Goal: Information Seeking & Learning: Learn about a topic

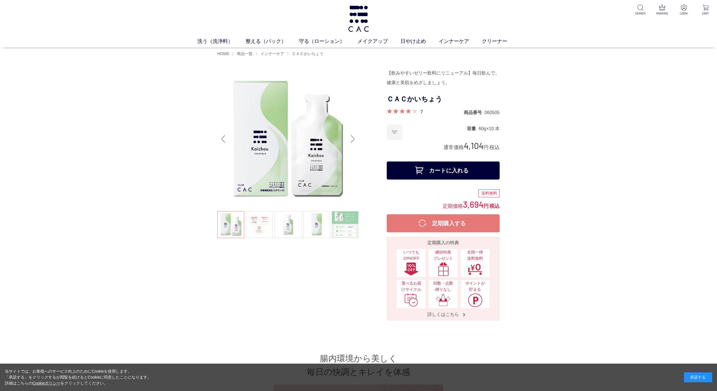
click at [361, 105] on div at bounding box center [301, 194] width 169 height 253
click at [322, 291] on div at bounding box center [301, 194] width 169 height 253
click at [339, 225] on link at bounding box center [345, 224] width 27 height 27
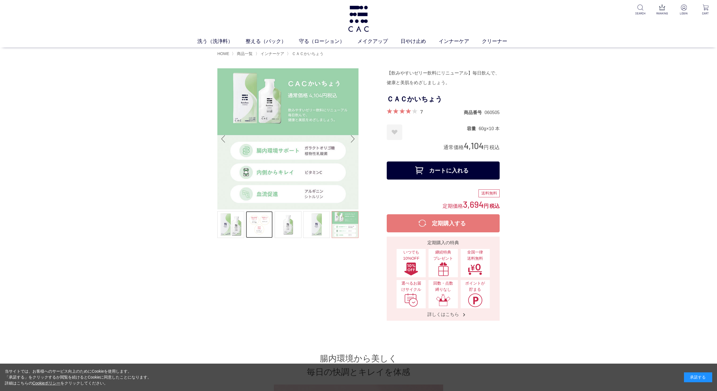
click at [251, 226] on link at bounding box center [259, 224] width 27 height 27
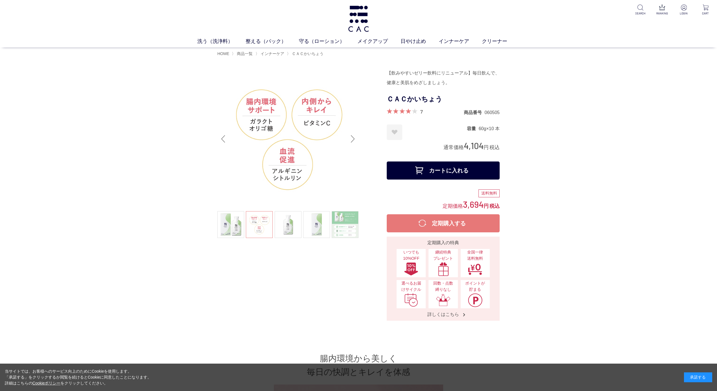
click at [333, 257] on div at bounding box center [301, 194] width 169 height 253
click at [344, 225] on link at bounding box center [345, 224] width 27 height 27
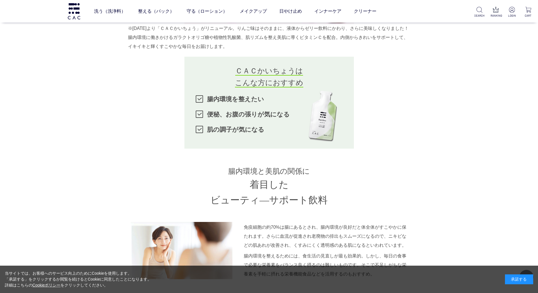
scroll to position [339, 0]
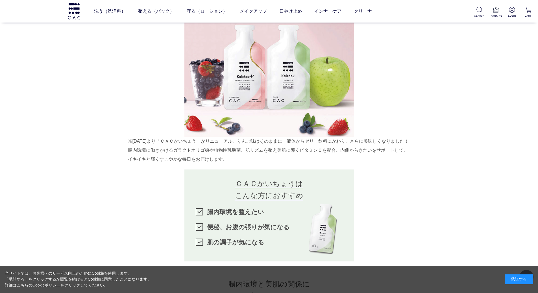
drag, startPoint x: 128, startPoint y: 157, endPoint x: 401, endPoint y: 164, distance: 272.7
click at [401, 164] on div "※2025年5月より「ＣＡＣかいちょう」がリニューアル。りんご味はそのままに、液体からゼリー飲料にかわり、さらに美味しくなりました！ 腸内環境に働きかけるガラ…" at bounding box center [269, 150] width 282 height 27
copy div "腸内環境に働きかけるガラクトオリゴ糖や植物性乳酸菌、肌リズムを整え美肌に導くビタミンＣを配合。内側からきれいをサポートして、イキイキと輝くすこやかな毎日をお届…"
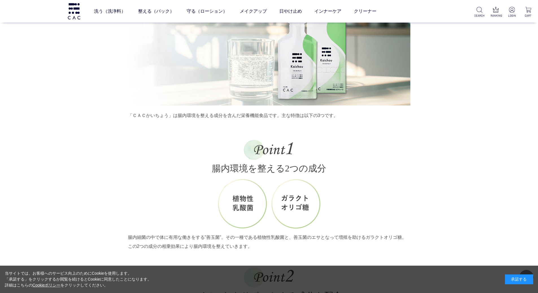
scroll to position [818, 0]
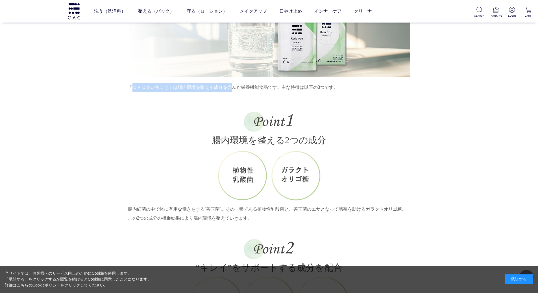
drag, startPoint x: 130, startPoint y: 97, endPoint x: 233, endPoint y: 93, distance: 102.8
click at [233, 92] on p "「ＣＡＣかいちょう」は腸内環境を整える成分を含んだ栄養機能食品です。主な特徴は以下の3つです。" at bounding box center [269, 87] width 282 height 9
click at [155, 92] on p "「ＣＡＣかいちょう」は腸内環境を整える成分を含んだ栄養機能食品です。主な特徴は以下の3つです。" at bounding box center [269, 87] width 282 height 9
drag, startPoint x: 129, startPoint y: 97, endPoint x: 343, endPoint y: 95, distance: 213.9
click at [343, 92] on p "「ＣＡＣかいちょう」は腸内環境を整える成分を含んだ栄養機能食品です。主な特徴は以下の3つです。" at bounding box center [269, 87] width 282 height 9
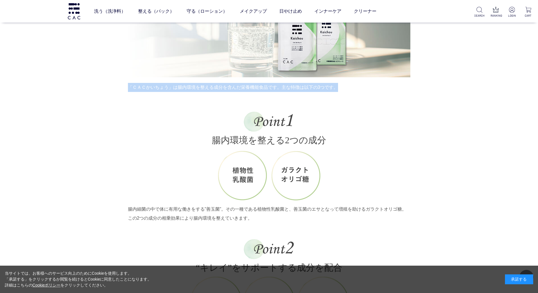
copy p "「ＣＡＣかいちょう」は腸内環境を整える成分を含んだ栄養機能食品です。主な特徴は以下の3つです。"
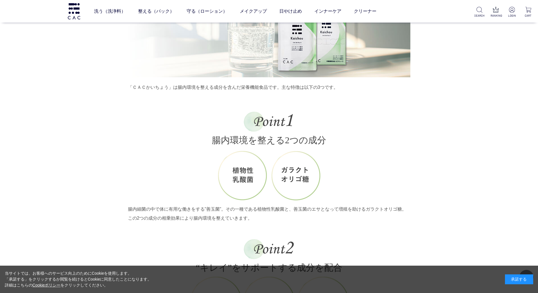
click at [318, 250] on h3 "“キレイ”をサポートする 成分を配合" at bounding box center [269, 256] width 282 height 35
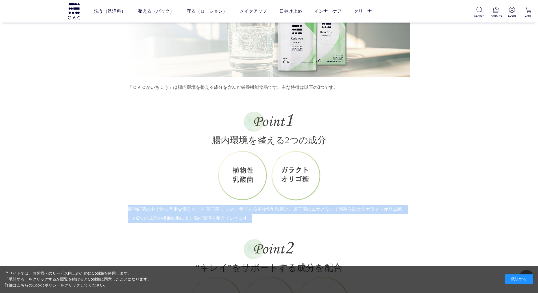
drag, startPoint x: 128, startPoint y: 216, endPoint x: 262, endPoint y: 231, distance: 134.8
click at [262, 223] on p "腸内細菌の中で体に有用な働きをする”善玉菌”。その一種である植物性乳酸菌と、善玉菌のエサとなって増殖を助けるガラクトオリゴ糖。この2つの成分の相乗効果により腸…" at bounding box center [269, 214] width 282 height 18
copy p "腸内細菌の中で体に有用な働きをする”善玉菌”。その一種である植物性乳酸菌と、善玉菌のエサとなって増殖を助けるガラクトオリゴ糖。この2つの成分の相乗効果により腸…"
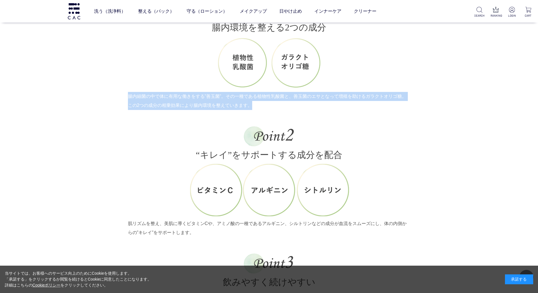
scroll to position [959, 0]
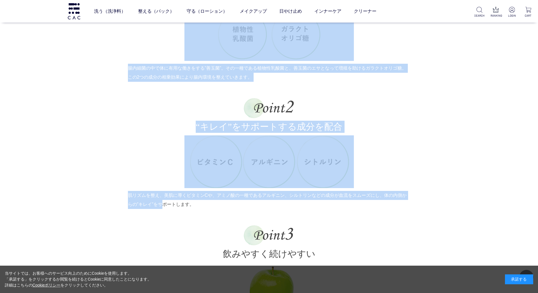
drag, startPoint x: 125, startPoint y: 204, endPoint x: 161, endPoint y: 210, distance: 36.9
click at [161, 210] on div "腸内環境から美しく 毎日の快調とキレイを体感 ※2025年5月より「ＣＡＣかいちょう」がリニューアル。りんご味はそのままに、液体からゼリー飲料にかわり、さらに…" at bounding box center [269, 11] width 282 height 1332
click at [154, 188] on p at bounding box center [269, 161] width 282 height 53
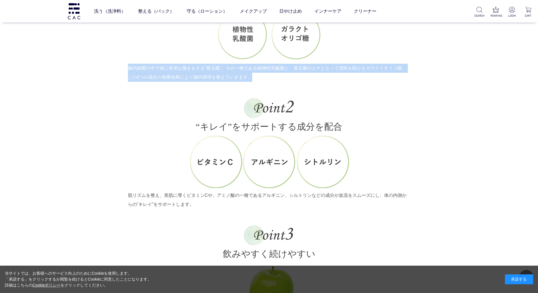
drag, startPoint x: 128, startPoint y: 76, endPoint x: 304, endPoint y: 84, distance: 176.5
click at [304, 82] on p "腸内細菌の中で体に有用な働きをする”善玉菌”。その一種である植物性乳酸菌と、善玉菌のエサとなって増殖を助けるガラクトオリゴ糖。この2つの成分の相乗効果により腸…" at bounding box center [269, 73] width 282 height 18
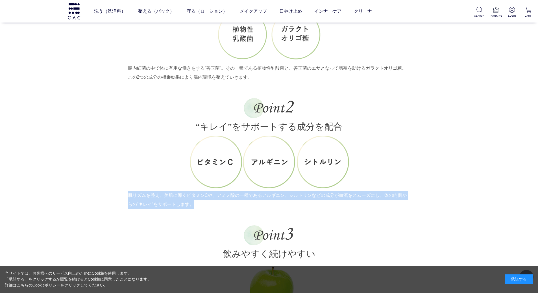
drag, startPoint x: 133, startPoint y: 204, endPoint x: 193, endPoint y: 211, distance: 60.2
click at [193, 209] on p "肌リズムを整え、美肌に導くビタミンCや、アミノ酸の一種であるアルギニン、シルトリンなどの成分が血流をスムーズにし、体の内側からの”キレイ”をサポートします。" at bounding box center [269, 200] width 282 height 18
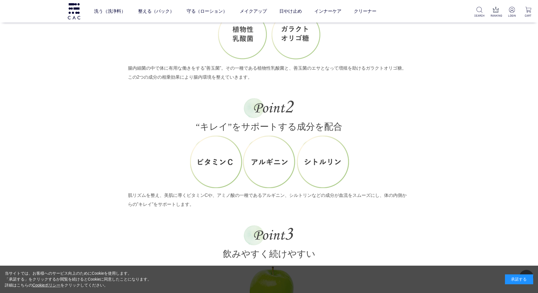
click at [161, 111] on h3 "“キレイ”をサポートする 成分を配合" at bounding box center [269, 115] width 282 height 35
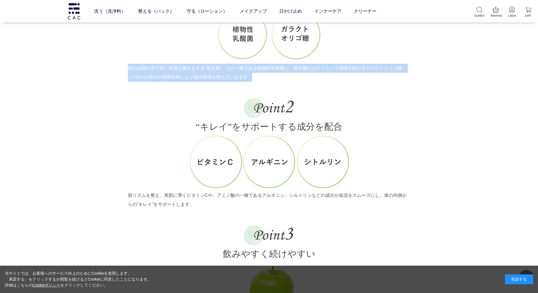
drag, startPoint x: 128, startPoint y: 77, endPoint x: 251, endPoint y: 86, distance: 123.6
click at [251, 82] on p "腸内細菌の中で体に有用な働きをする”善玉菌”。その一種である植物性乳酸菌と、善玉菌のエサとなって増殖を助けるガラクトオリゴ糖。この2つの成分の相乗効果により腸…" at bounding box center [269, 73] width 282 height 18
copy p "腸内細菌の中で体に有用な働きをする”善玉菌”。その一種である植物性乳酸菌と、善玉菌のエサとなって増殖を助けるガラクトオリゴ糖。この2つの成分の相乗効果により腸…"
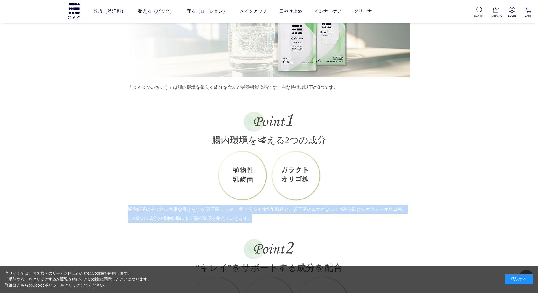
scroll to position [988, 0]
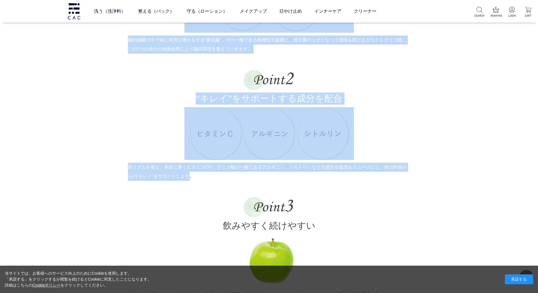
drag, startPoint x: 127, startPoint y: 175, endPoint x: 189, endPoint y: 186, distance: 62.9
click at [185, 181] on p "肌リズムを整え、美肌に導くビタミンCや、アミノ酸の一種であるアルギニン、シルトリンなどの成分が血流をスムーズにし、体の内側からの”キレイ”をサポートします。" at bounding box center [269, 172] width 282 height 18
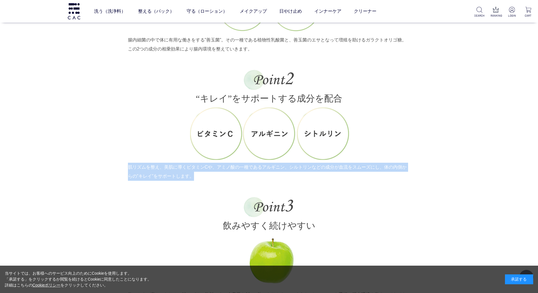
drag, startPoint x: 129, startPoint y: 175, endPoint x: 202, endPoint y: 186, distance: 73.6
click at [202, 181] on p "肌リズムを整え、美肌に導くビタミンCや、アミノ酸の一種であるアルギニン、シルトリンなどの成分が血流をスムーズにし、体の内側からの”キレイ”をサポートします。" at bounding box center [269, 172] width 282 height 18
copy p "肌リズムを整え、美肌に導くビタミンCや、アミノ酸の一種であるアルギニン、シルトリンなどの成分が血流をスムーズにし、体の内側からの”キレイ”をサポートします。"
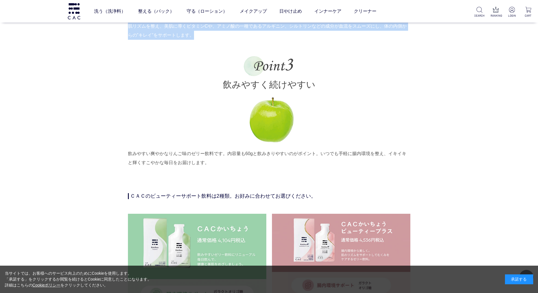
scroll to position [1157, 0]
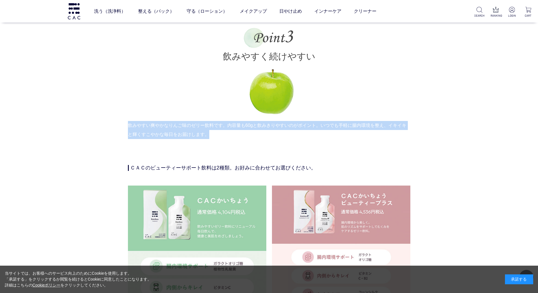
drag, startPoint x: 130, startPoint y: 135, endPoint x: 207, endPoint y: 146, distance: 78.4
click at [207, 146] on p "飲みやすい爽やかなりんご味のゼリー飲料です。内容量も60gと飲みきりやすいのがポイント。いつでも手軽に腸内環境を整え、イキイキと輝くすこやかな毎日をお届けしま…" at bounding box center [269, 134] width 282 height 27
copy p "飲みやすい爽やかなりんご味のゼリー飲料です。内容量も60gと飲みきりやすいのがポイント。いつでも手軽に腸内環境を整え、イキイキと輝くすこやかな毎日をお届けしま…"
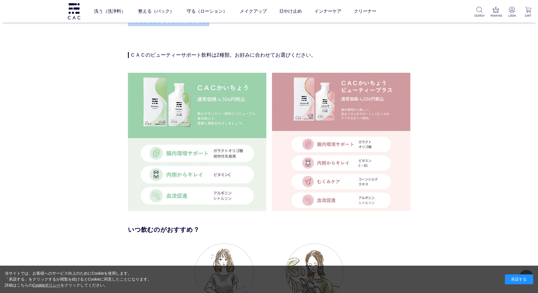
scroll to position [1213, 0]
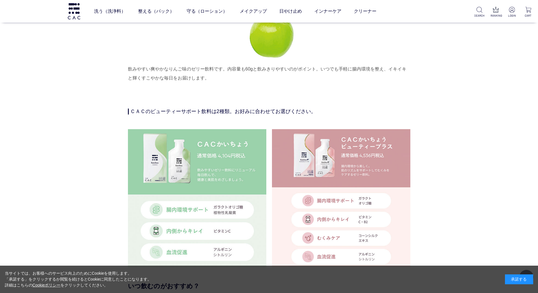
click at [219, 126] on div "ＣＡＣのビューティーサポート飲料は2種類。お好みに合わせてお選びください。" at bounding box center [269, 196] width 282 height 174
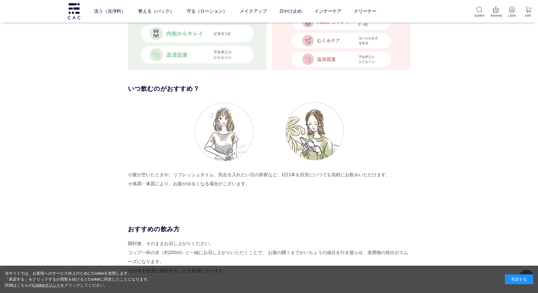
scroll to position [1242, 0]
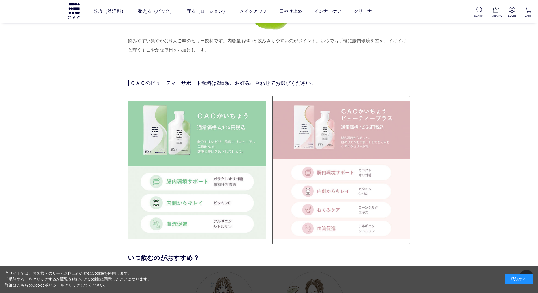
click at [323, 122] on img at bounding box center [341, 170] width 138 height 138
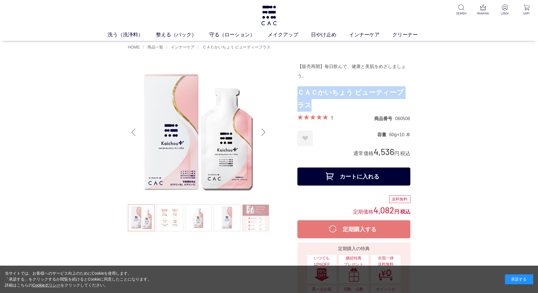
drag, startPoint x: 298, startPoint y: 93, endPoint x: 324, endPoint y: 103, distance: 27.6
click at [324, 103] on h1 "ＣＡＣかいちょう ビューティープラス" at bounding box center [353, 98] width 113 height 25
copy h1 "ＣＡＣかいちょう ビューティープラス"
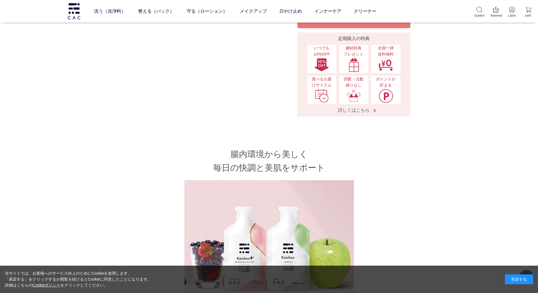
scroll to position [339, 0]
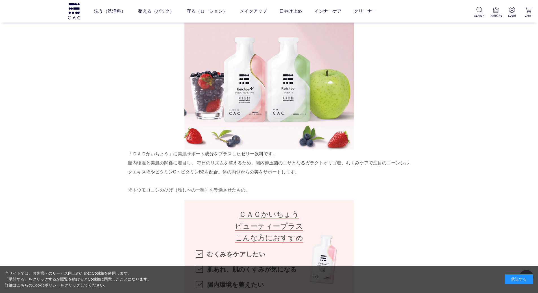
drag, startPoint x: 128, startPoint y: 153, endPoint x: 306, endPoint y: 173, distance: 178.9
click at [306, 173] on div "「ＣＡＣかいちょう」に美肌サポート成分をプラスしたゼリー飲料です。 腸内環境と美肌の関係に着目し、 毎日のリズムを整えるため、腸内善玉菌のエサとなるガラクトオ…" at bounding box center [269, 172] width 282 height 45
copy div "「ＣＡＣかいちょう」に美肌サポート成分をプラスしたゼリー飲料です。 腸内環境と美肌の関係に着目し、 毎日のリズムを整えるため、腸内善玉菌のエサとなるガラクトオ…"
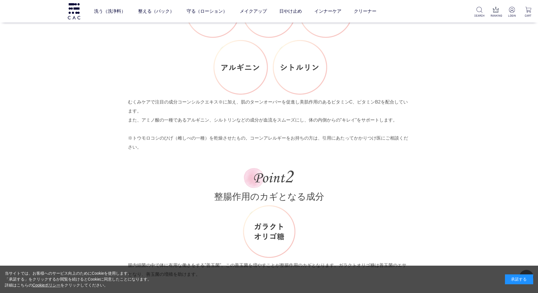
scroll to position [1072, 0]
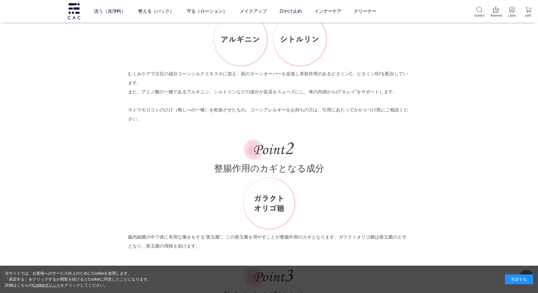
drag, startPoint x: 129, startPoint y: 73, endPoint x: 398, endPoint y: 96, distance: 270.2
click at [398, 96] on p "むくみケアで注目の成分コーンシルクエキス※に加え、肌のターンオーバーを促進し美肌作用のあるビタミンC、ビタミンB2を配合しています。 また、アミノ酸の一種であ…" at bounding box center [269, 96] width 282 height 54
copy p "むくみケアで注目の成分コーンシルクエキス※に加え、肌のターンオーバーを促進し美肌作用のあるビタミンC、ビタミンB2を配合しています。 また、アミノ酸の一種であ…"
drag, startPoint x: 254, startPoint y: 124, endPoint x: 243, endPoint y: 122, distance: 10.9
click at [254, 124] on ul "美肌をつくる ５つの成分 むくみケアで注目の成分コーンシルクエキス※に加え、肌のターンオーバーを促進し美肌作用のあるビタミンC、ビタミンB2を配合しています。…" at bounding box center [269, 150] width 282 height 473
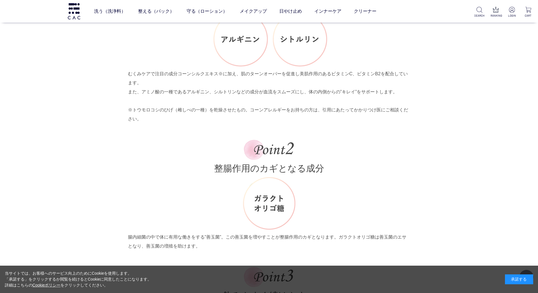
drag, startPoint x: 129, startPoint y: 73, endPoint x: 397, endPoint y: 120, distance: 272.6
click at [397, 120] on p "むくみケアで注目の成分コーンシルクエキス※に加え、肌のターンオーバーを促進し美肌作用のあるビタミンC、ビタミンB2を配合しています。 また、アミノ酸の一種であ…" at bounding box center [269, 96] width 282 height 54
copy p "むくみケアで注目の成分コーンシルクエキス※に加え、肌のターンオーバーを促進し美肌作用のあるビタミンC、ビタミンB2を配合しています。 また、アミノ酸の一種であ…"
click at [189, 120] on p "むくみケアで注目の成分コーンシルクエキス※に加え、肌のターンオーバーを促進し美肌作用のあるビタミンC、ビタミンB2を配合しています。 また、アミノ酸の一種であ…" at bounding box center [269, 96] width 282 height 54
click at [130, 73] on p "むくみケアで注目の成分コーンシルクエキス※に加え、肌のターンオーバーを促進し美肌作用のあるビタミンC、ビタミンB2を配合しています。 また、アミノ酸の一種であ…" at bounding box center [269, 96] width 282 height 54
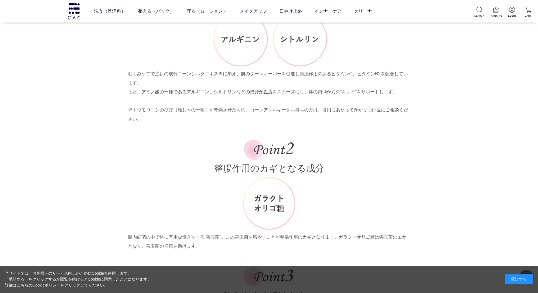
drag, startPoint x: 130, startPoint y: 72, endPoint x: 401, endPoint y: 89, distance: 271.7
click at [401, 89] on p "むくみケアで注目の成分コーンシルクエキス※に加え、肌のターンオーバーを促進し美肌作用のあるビタミンC、ビタミンB2を配合しています。 また、アミノ酸の一種であ…" at bounding box center [269, 96] width 282 height 54
copy p "むくみケアで注目の成分コーンシルクエキス※に加え、肌のターンオーバーを促進し美肌作用のあるビタミンC、ビタミンB2を配合しています。 また、アミノ酸の一種であ…"
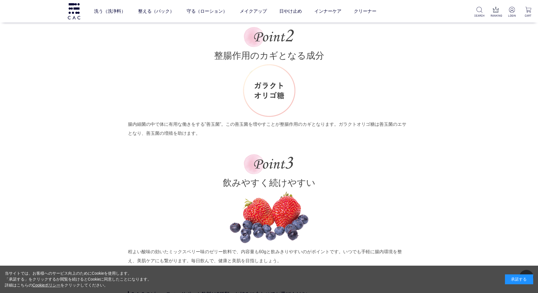
scroll to position [1213, 0]
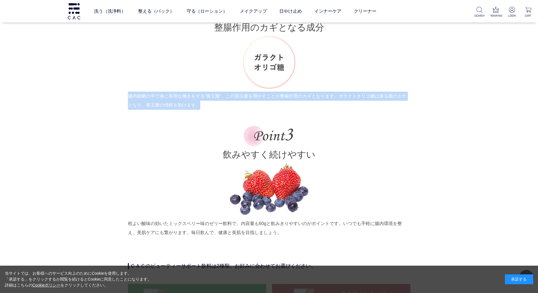
drag, startPoint x: 128, startPoint y: 94, endPoint x: 259, endPoint y: 108, distance: 131.4
click at [259, 108] on p "腸内細菌の中で体に有用な働きをする”善玉菌”。この善玉菌を増やすことが整腸作用のカギとなります。ガラクトオリゴ糖は善玉菌のエサとなり、善玉菌の増殖を助けます。" at bounding box center [269, 101] width 282 height 18
copy p "腸内細菌の中で体に有用な働きをする”善玉菌”。この善玉菌を増やすことが整腸作用のカギとなります。ガラクトオリゴ糖は善玉菌のエサとなり、善玉菌の増殖を助けます。"
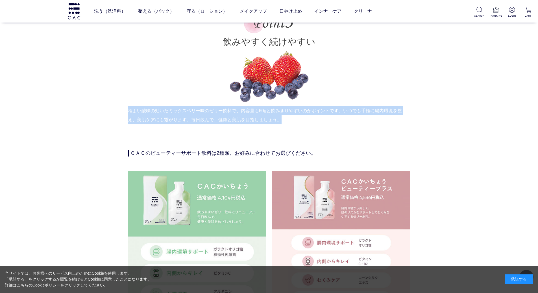
drag, startPoint x: 128, startPoint y: 110, endPoint x: 286, endPoint y: 122, distance: 157.7
click at [286, 122] on p "程よい酸味の効いたミックスベリー味のゼリー飲料で、内容量も60gと飲みきりやすいのがポイントです。いつでも手軽に腸内環境を整え、美肌ケアにも繋がります。毎日飲…" at bounding box center [269, 119] width 282 height 27
copy p "程よい酸味の効いたミックスベリー味のゼリー飲料で、内容量も60gと飲みきりやすいのがポイントです。いつでも手軽に腸内環境を整え、美肌ケアにも繋がります。毎日飲…"
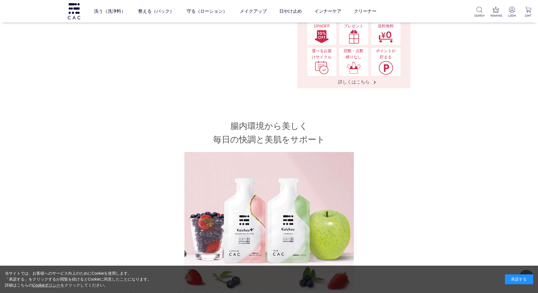
scroll to position [28, 0]
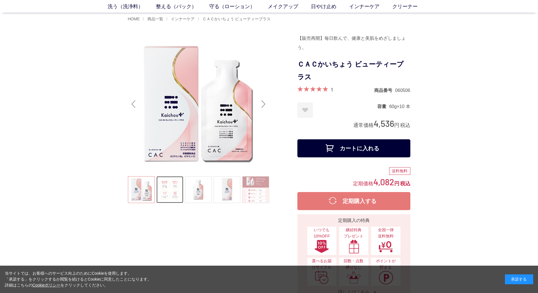
click at [169, 187] on link at bounding box center [169, 189] width 27 height 27
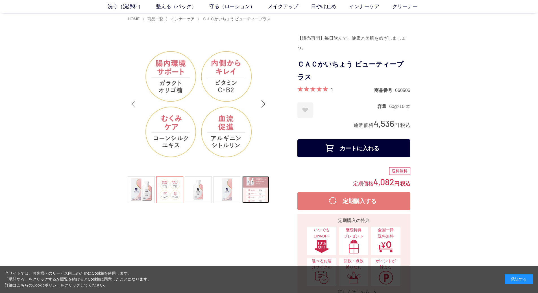
click at [247, 187] on link at bounding box center [255, 189] width 27 height 27
